Goal: Information Seeking & Learning: Find specific fact

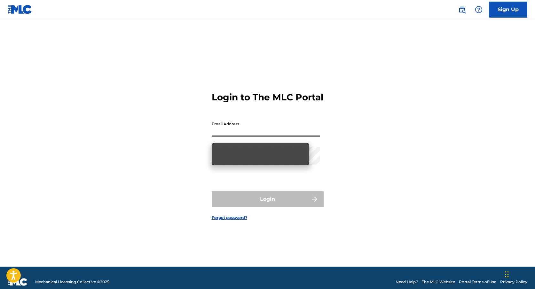
type input "juancsarassa@onerpm.com"
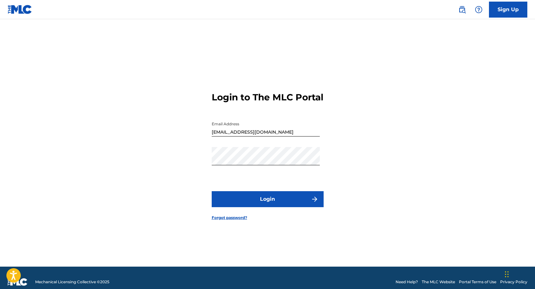
click at [117, 68] on div "Login to The MLC Portal Email Address juancsarassa@onerpm.com Password Login Fo…" at bounding box center [268, 151] width 448 height 232
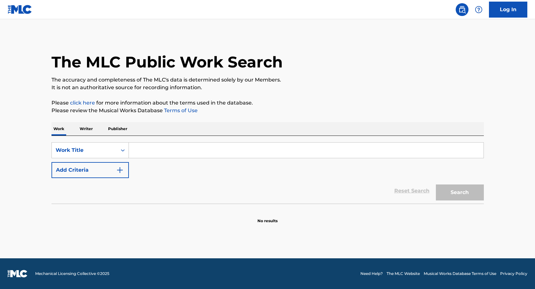
click at [177, 166] on div "SearchWithCriteria705981c4-b1a4-45f4-a5ec-fea5b15103ee Work Title Add Criteria" at bounding box center [268, 160] width 433 height 36
click at [192, 150] on input "Search Form" at bounding box center [306, 150] width 355 height 15
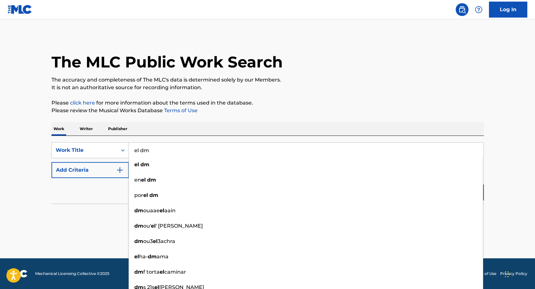
type input "el dm"
click at [36, 179] on main "The MLC Public Work Search The accuracy and completeness of The MLC's data is d…" at bounding box center [267, 138] width 535 height 239
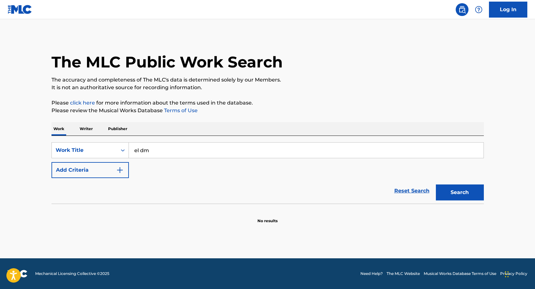
click at [467, 195] on button "Search" at bounding box center [460, 193] width 48 height 16
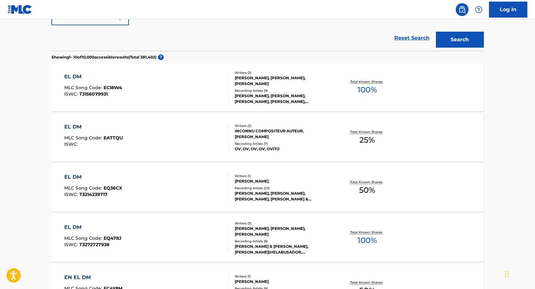
scroll to position [153, 0]
click at [127, 193] on div "EL DM MLC Song Code : EQ36CX ISWC : T3214239717" at bounding box center [146, 187] width 164 height 29
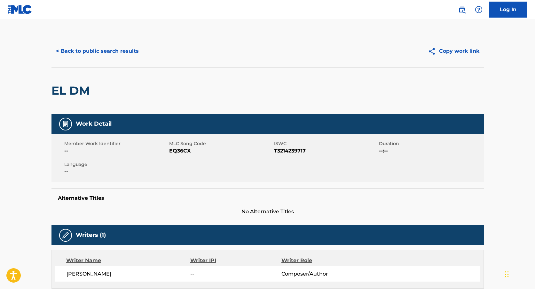
click at [112, 59] on button "< Back to public search results" at bounding box center [98, 51] width 92 height 16
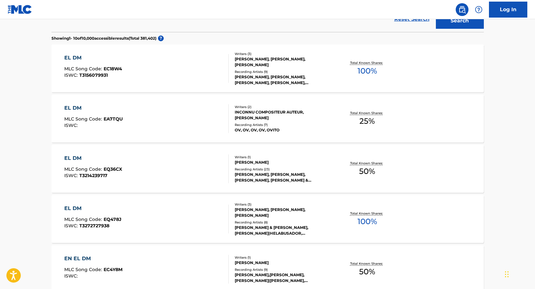
scroll to position [182, 0]
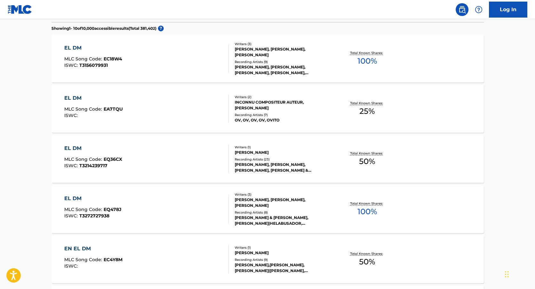
click at [193, 163] on div "EL DM MLC Song Code : EQ36CX ISWC : T3214239717" at bounding box center [146, 159] width 164 height 29
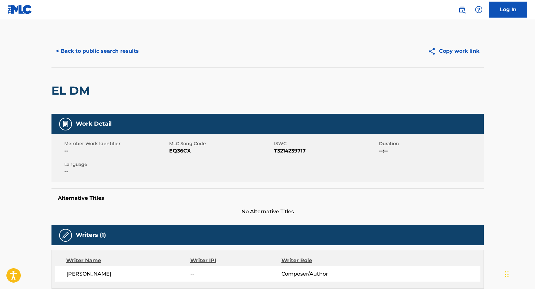
scroll to position [22, 0]
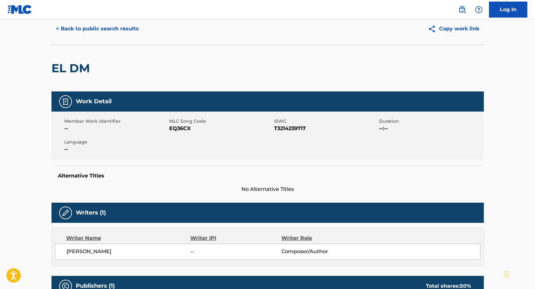
click at [169, 132] on span "EQ36CX" at bounding box center [220, 129] width 103 height 8
copy span "EQ36CX"
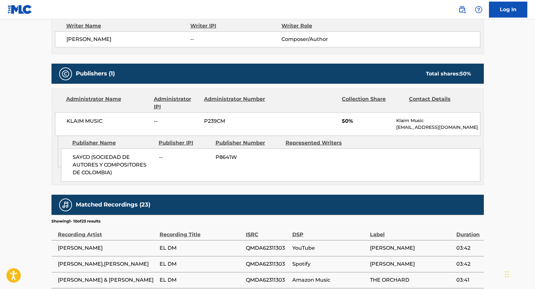
scroll to position [0, 0]
